Goal: Task Accomplishment & Management: Use online tool/utility

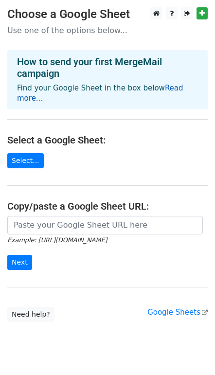
click at [164, 89] on link "Read more..." at bounding box center [100, 93] width 166 height 19
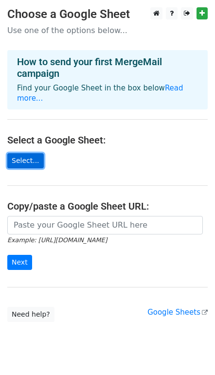
click at [20, 153] on link "Select..." at bounding box center [25, 160] width 36 height 15
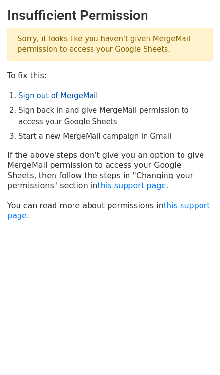
click at [68, 94] on link "Sign out of MergeMail" at bounding box center [57, 95] width 79 height 9
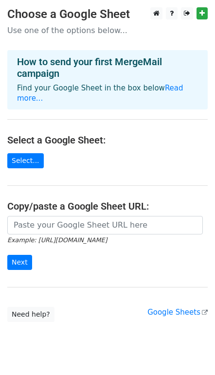
click at [29, 34] on p "Use one of the options below..." at bounding box center [107, 30] width 201 height 10
click at [164, 87] on link "Read more..." at bounding box center [100, 93] width 166 height 19
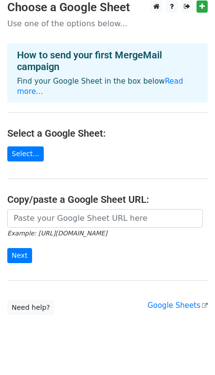
scroll to position [15, 0]
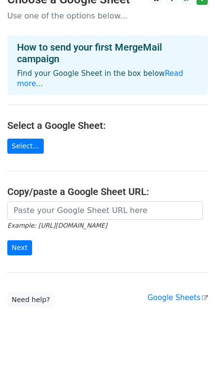
click at [168, 292] on div "Google Sheets" at bounding box center [177, 297] width 60 height 11
click at [164, 293] on link "Google Sheets" at bounding box center [177, 297] width 60 height 9
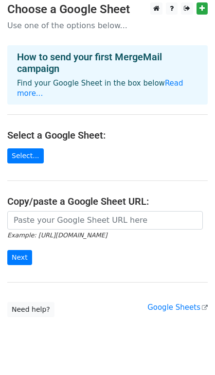
scroll to position [0, 0]
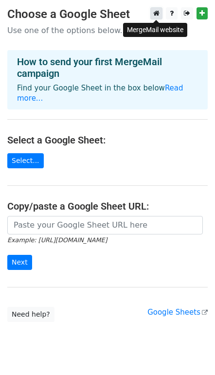
click at [158, 9] on link at bounding box center [156, 13] width 12 height 12
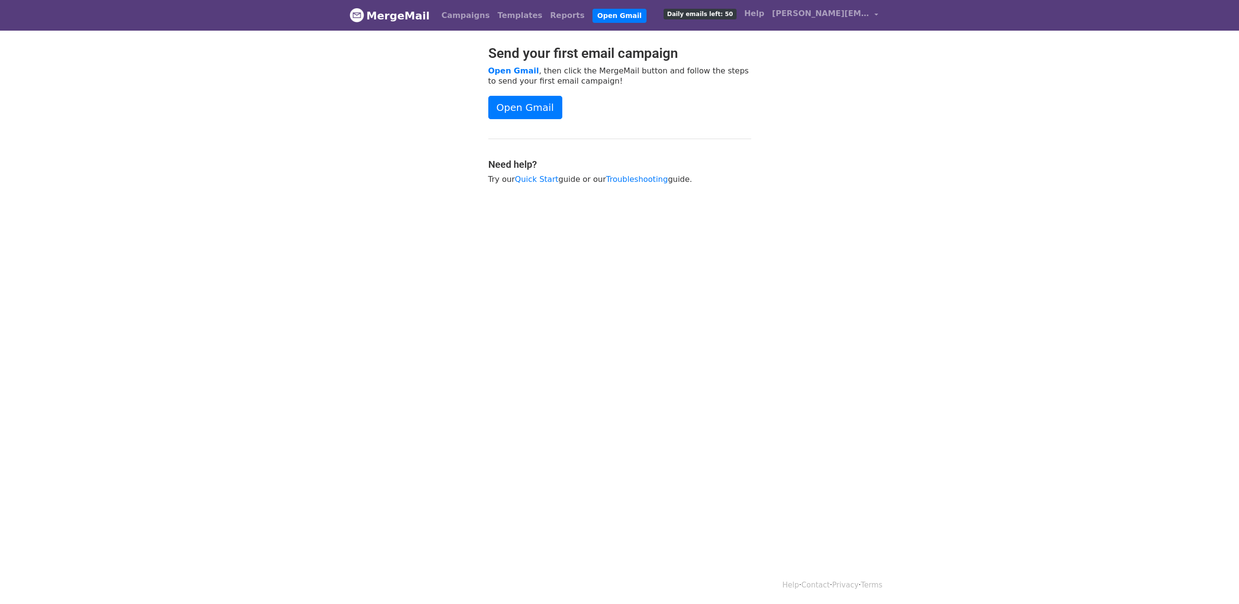
click at [1051, 258] on html "MergeMail Campaigns Templates Reports Open Gmail Daily emails left: 50 Help joe…" at bounding box center [619, 302] width 1239 height 604
